Goal: Navigation & Orientation: Find specific page/section

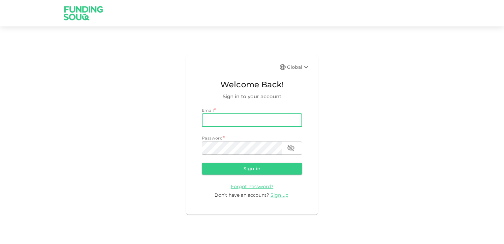
type input "[EMAIL_ADDRESS][DOMAIN_NAME]"
click at [209, 140] on span "Password" at bounding box center [212, 137] width 21 height 5
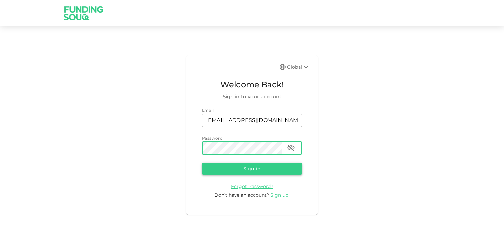
click at [253, 168] on button "Sign in" at bounding box center [252, 168] width 100 height 12
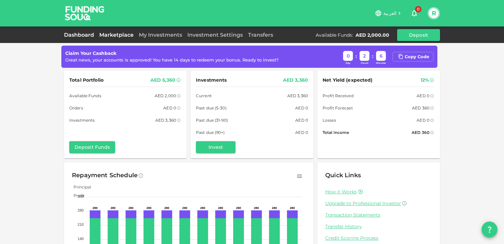
click at [116, 33] on link "Marketplace" at bounding box center [117, 35] width 40 height 6
